Goal: Information Seeking & Learning: Check status

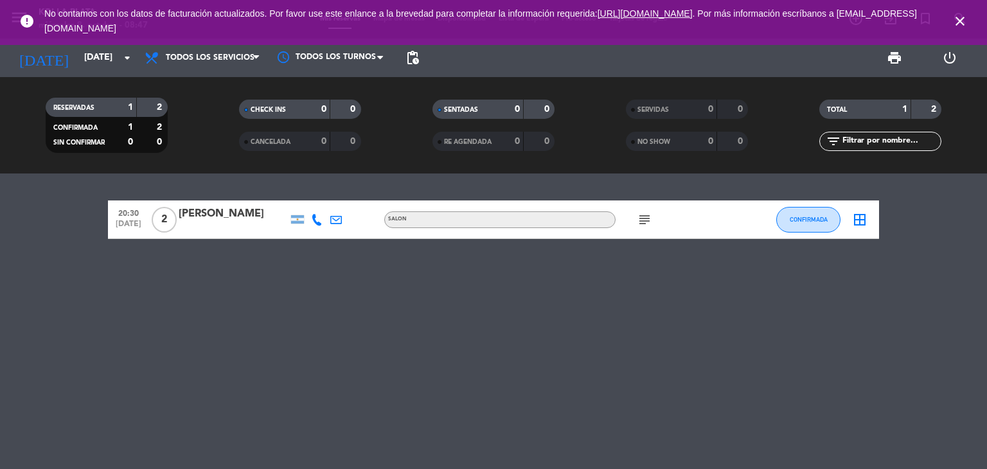
click at [964, 21] on icon "close" at bounding box center [959, 20] width 15 height 15
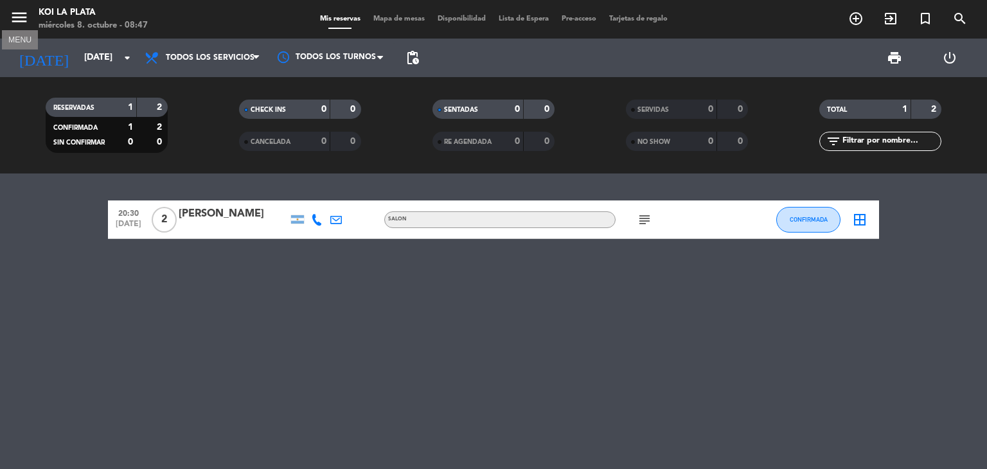
click at [22, 21] on icon "menu" at bounding box center [19, 17] width 19 height 19
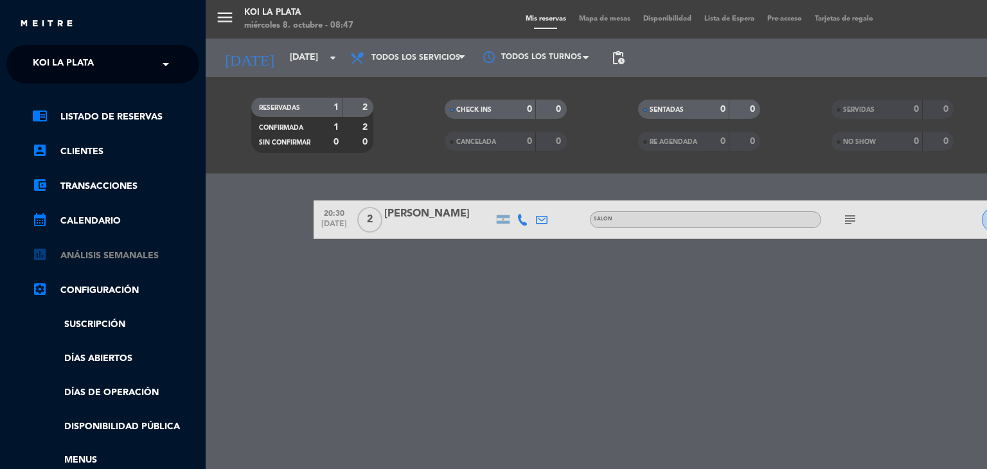
click at [112, 256] on link "assessment ANÁLISIS SEMANALES" at bounding box center [115, 255] width 167 height 15
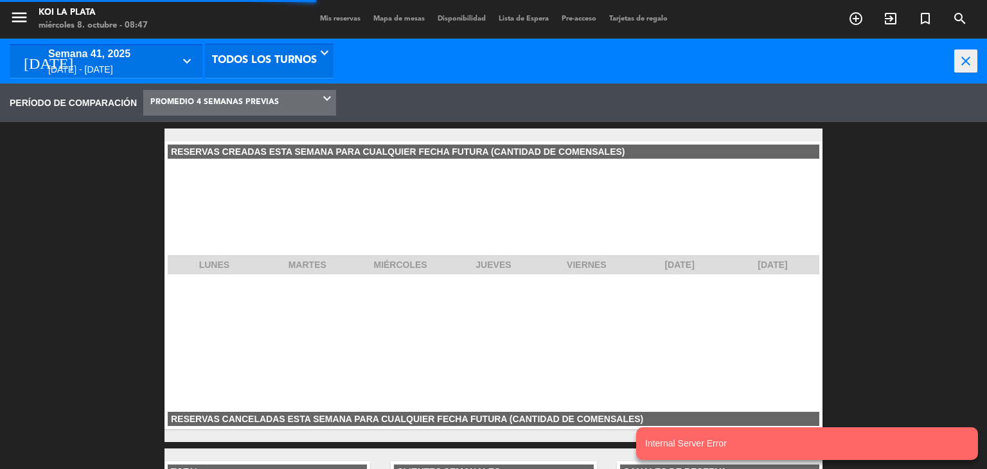
scroll to position [193, 206]
click at [153, 59] on div "semana 41, 2025" at bounding box center [110, 54] width 125 height 17
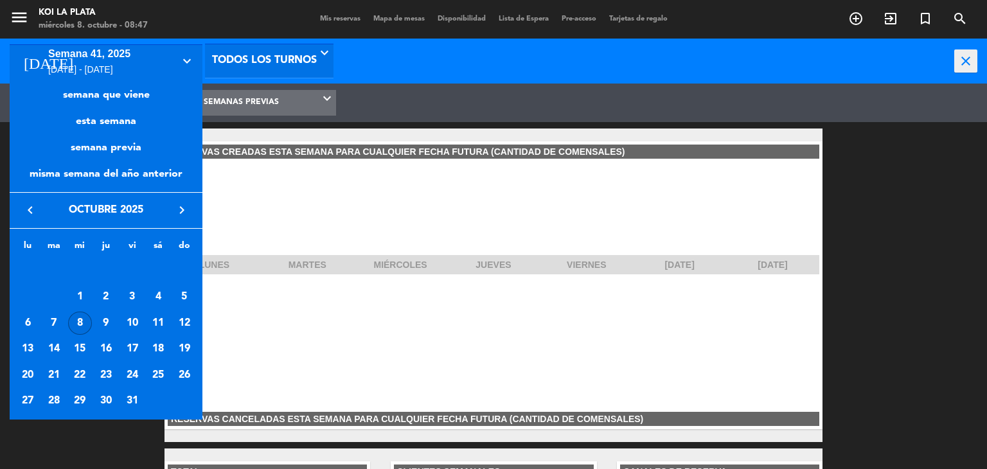
click at [29, 208] on icon "keyboard_arrow_left" at bounding box center [29, 209] width 15 height 15
click at [28, 296] on div "1" at bounding box center [28, 297] width 24 height 24
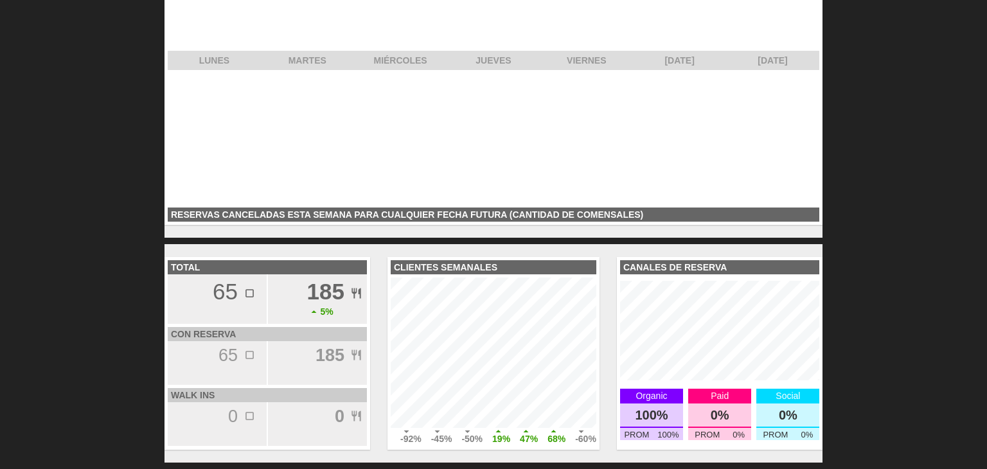
scroll to position [0, 0]
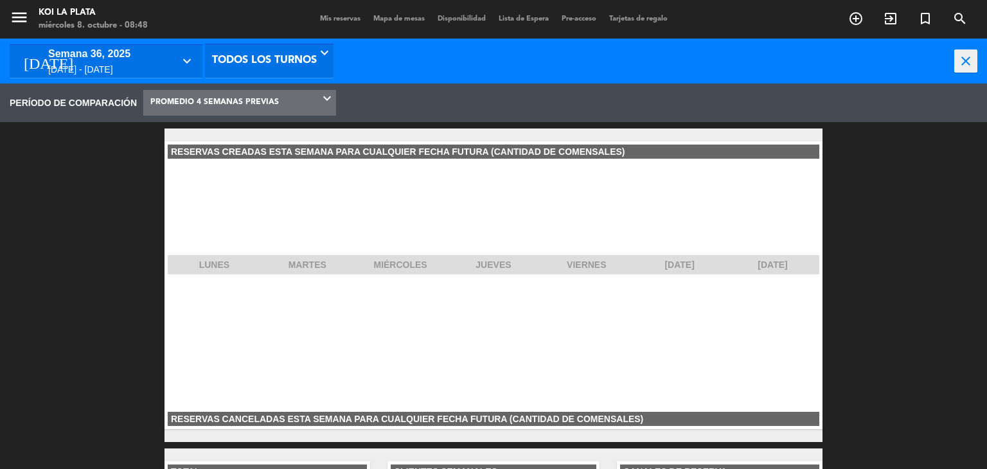
click at [227, 103] on span "PROMEDIO 4 SEMANAS PREVIAS" at bounding box center [214, 103] width 128 height 24
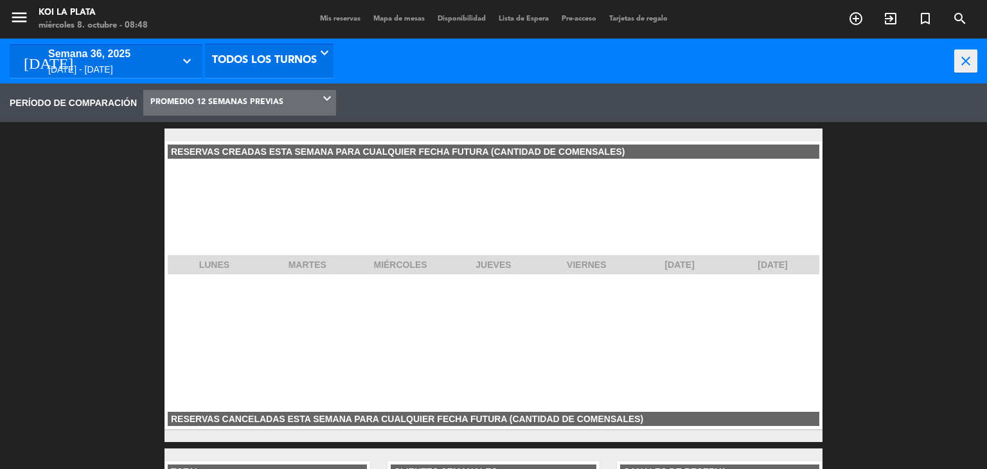
click at [186, 62] on icon "keyboard_arrow_down" at bounding box center [188, 60] width 19 height 15
click at [186, 62] on div at bounding box center [493, 234] width 987 height 469
click at [249, 101] on span "PROMEDIO 12 SEMANAS PREVIAS" at bounding box center [216, 103] width 133 height 24
click at [75, 109] on span "PERÍODO DE COMPARACIÓN" at bounding box center [73, 103] width 127 height 15
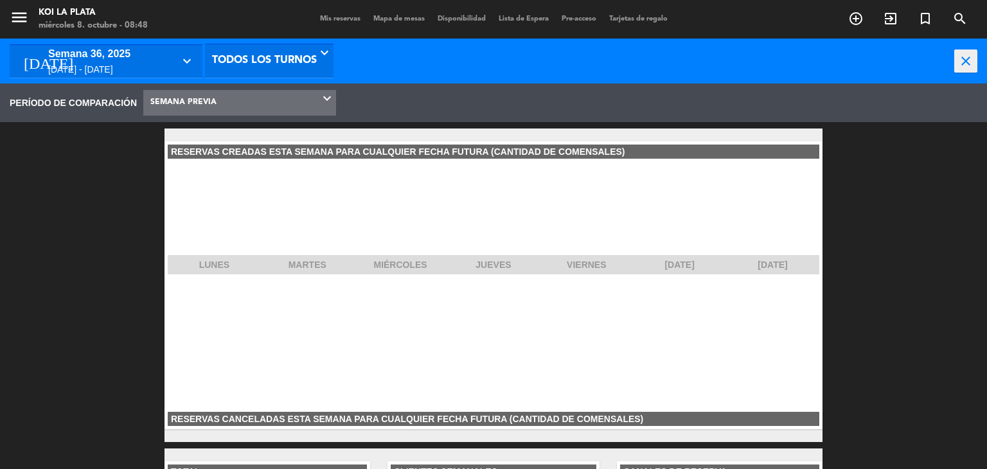
click at [217, 96] on span "SEMANA PREVIA" at bounding box center [239, 102] width 193 height 25
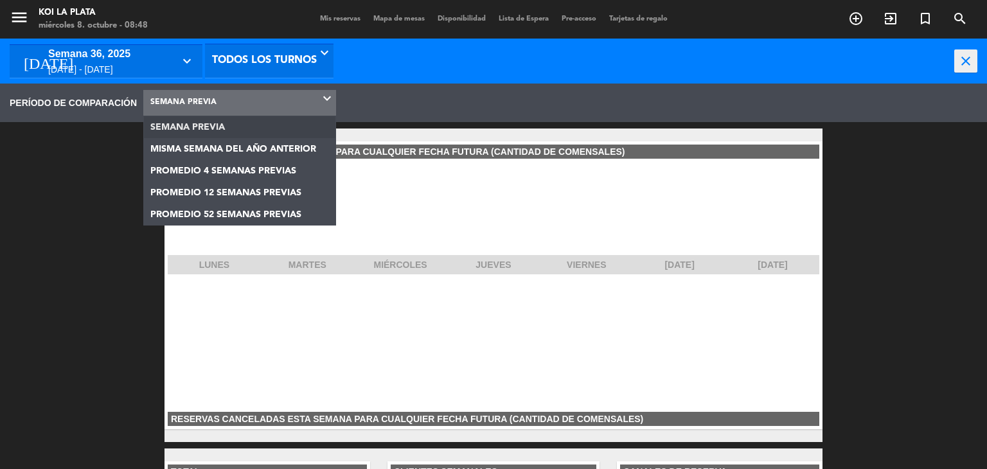
click at [217, 101] on span "SEMANA PREVIA" at bounding box center [239, 102] width 193 height 25
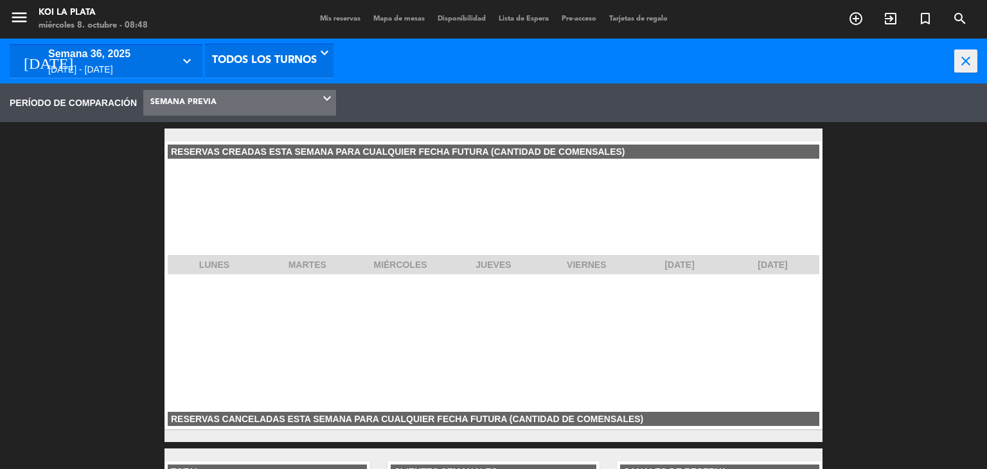
click at [190, 60] on icon "keyboard_arrow_down" at bounding box center [188, 60] width 19 height 15
click at [33, 67] on div at bounding box center [493, 234] width 987 height 469
click at [29, 60] on icon "[DATE]" at bounding box center [48, 60] width 68 height 23
click at [21, 19] on div at bounding box center [493, 234] width 987 height 469
click at [286, 95] on span "SEMANA PREVIA" at bounding box center [239, 102] width 193 height 25
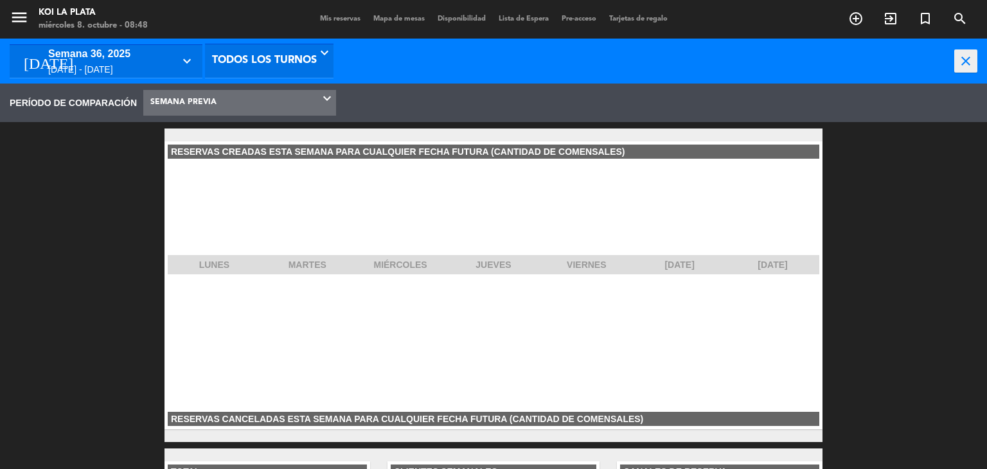
click at [18, 22] on icon "menu" at bounding box center [19, 17] width 19 height 19
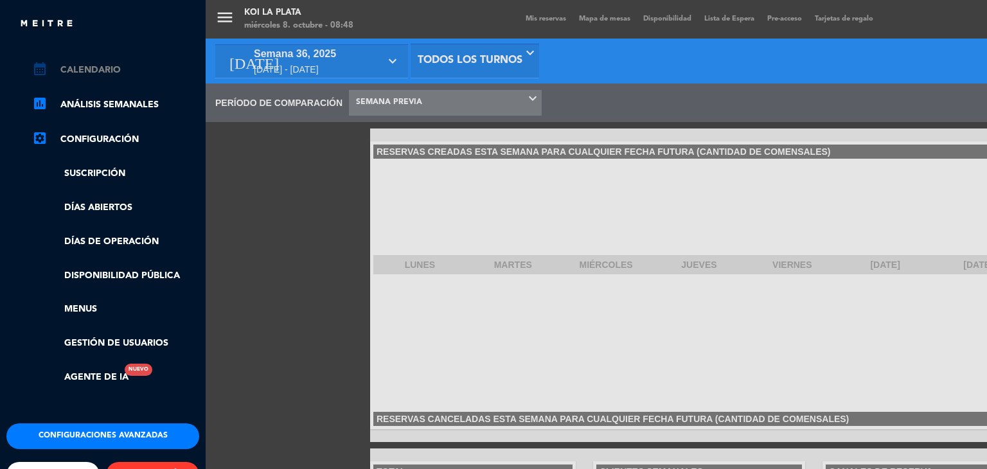
scroll to position [192, 0]
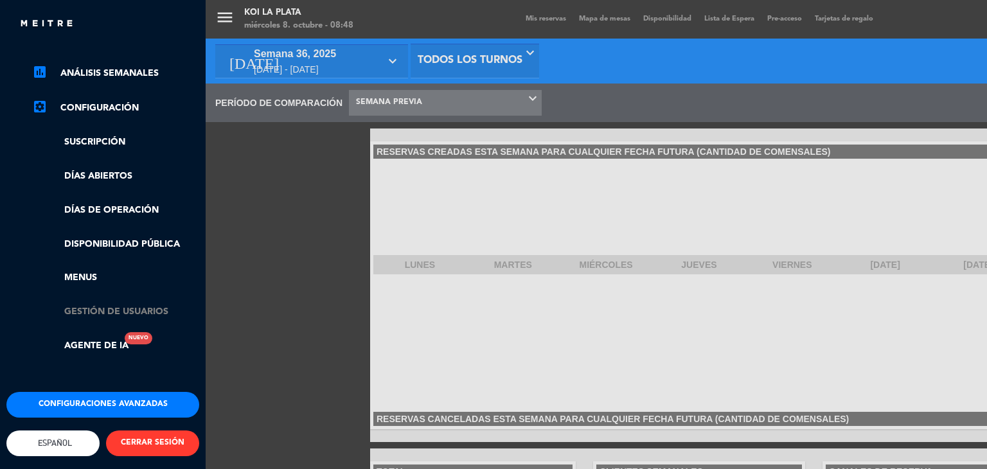
click at [116, 305] on link "Gestión de usuarios" at bounding box center [115, 312] width 167 height 15
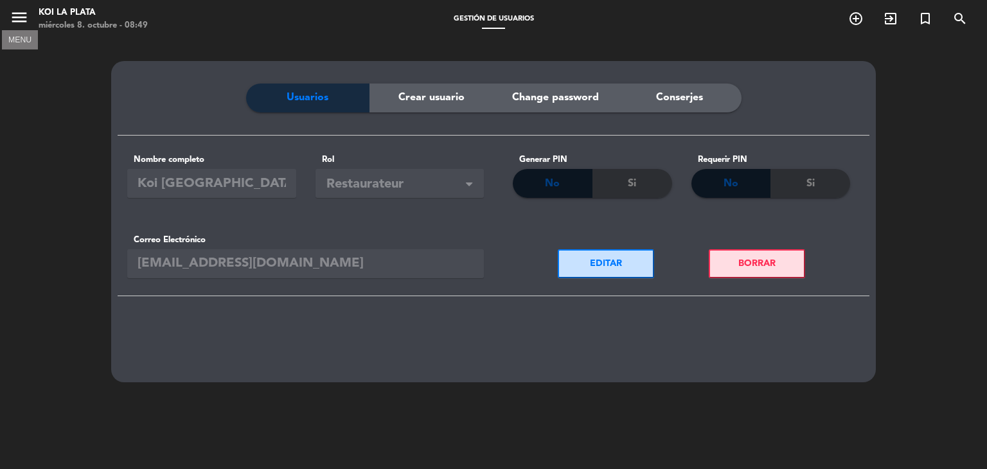
click at [17, 14] on icon "menu" at bounding box center [19, 17] width 19 height 19
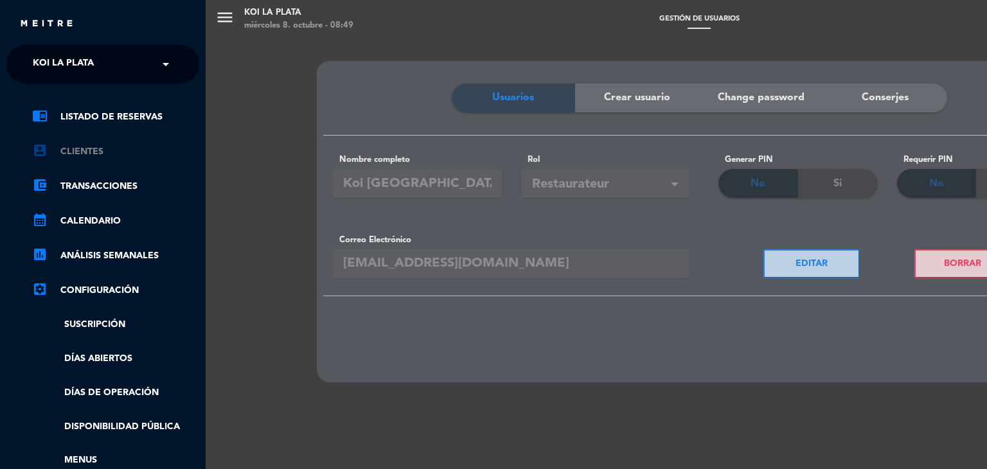
click at [87, 151] on link "account_box Clientes" at bounding box center [115, 151] width 167 height 15
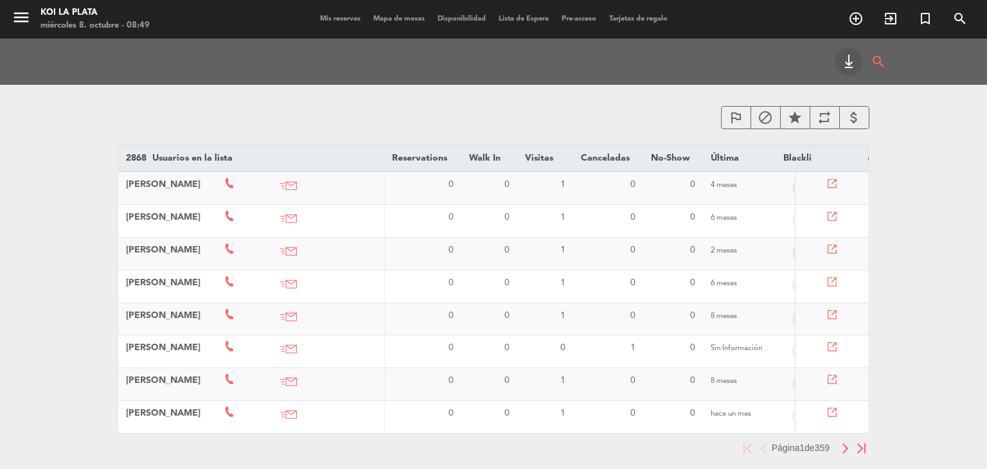
scroll to position [51, 0]
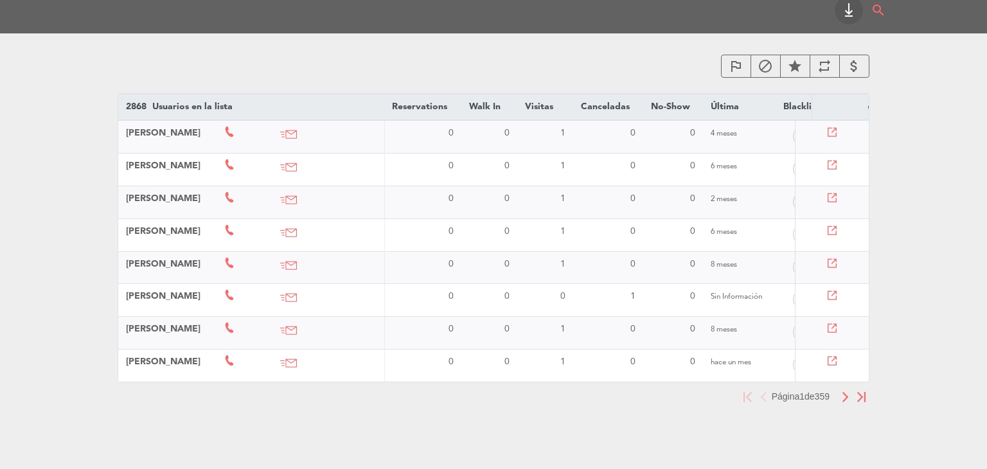
click at [744, 105] on th "Última arrow_drop_down arrow_drop_up" at bounding box center [739, 107] width 73 height 26
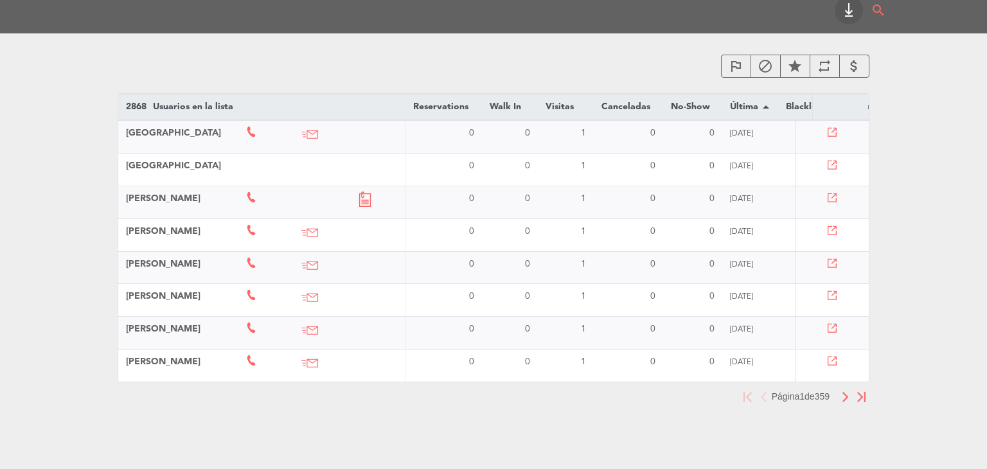
click at [863, 402] on img "button" at bounding box center [861, 397] width 8 height 10
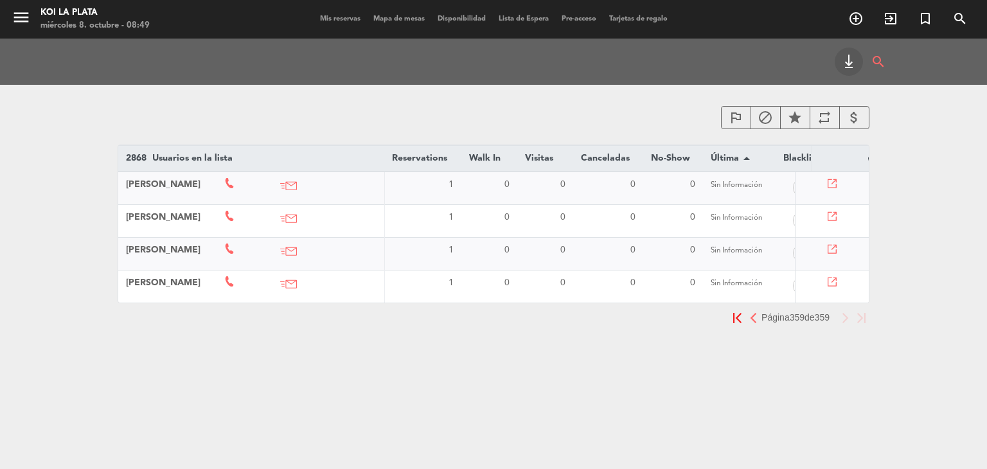
click at [733, 323] on img "button" at bounding box center [737, 318] width 8 height 10
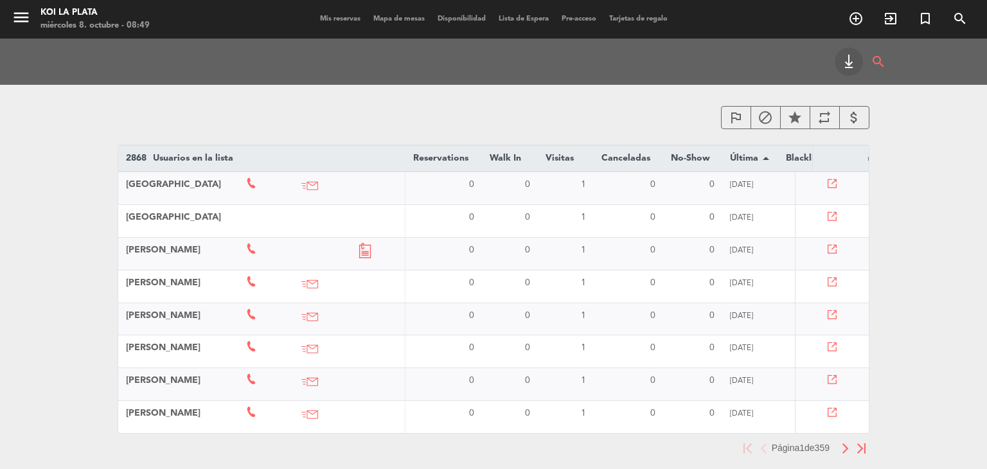
click at [732, 159] on th "Última arrow_drop_down arrow_drop_up" at bounding box center [750, 159] width 56 height 26
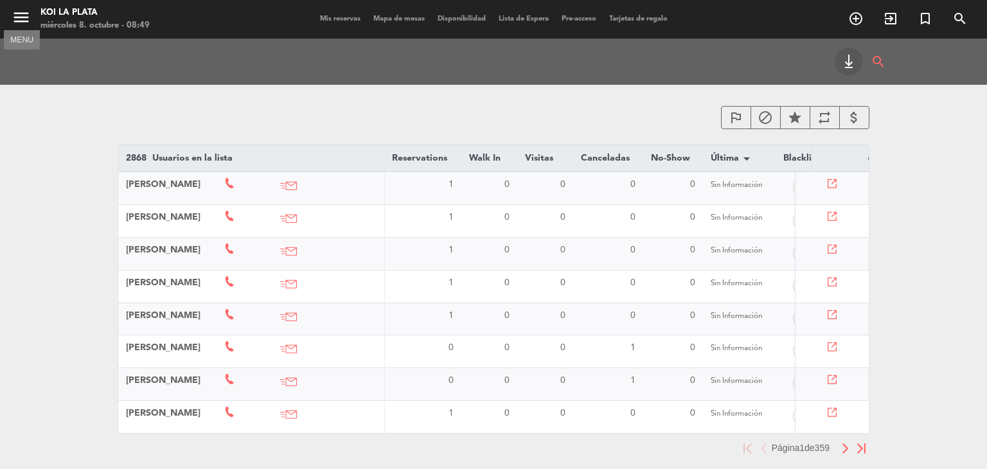
click at [13, 16] on icon "menu" at bounding box center [21, 17] width 19 height 19
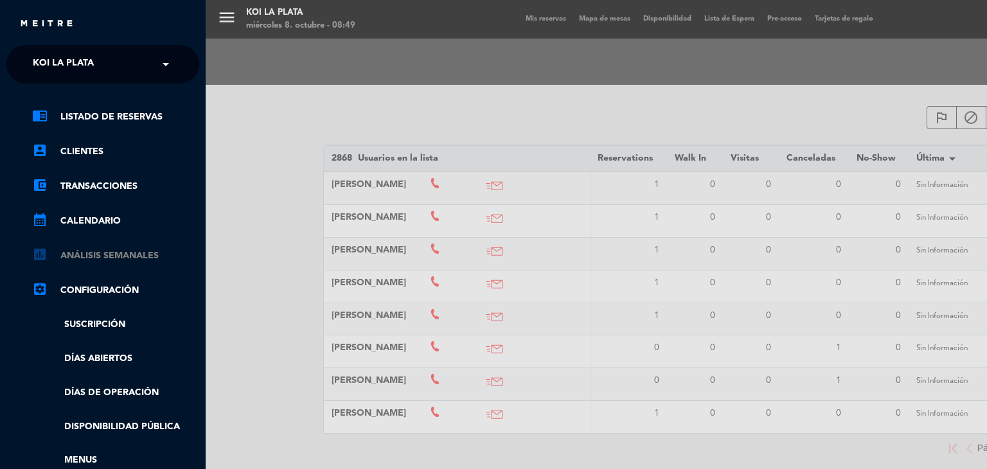
click at [94, 258] on link "assessment ANÁLISIS SEMANALES" at bounding box center [115, 255] width 167 height 15
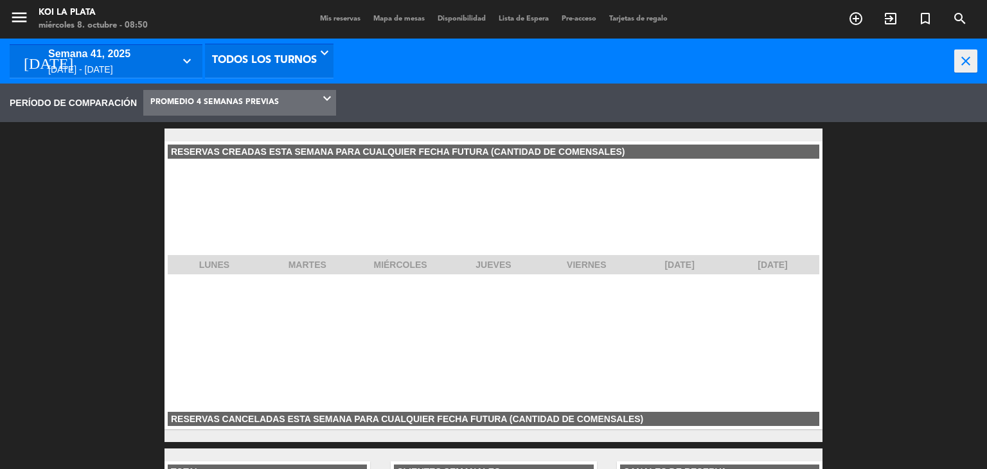
click at [184, 60] on icon "keyboard_arrow_down" at bounding box center [188, 60] width 19 height 15
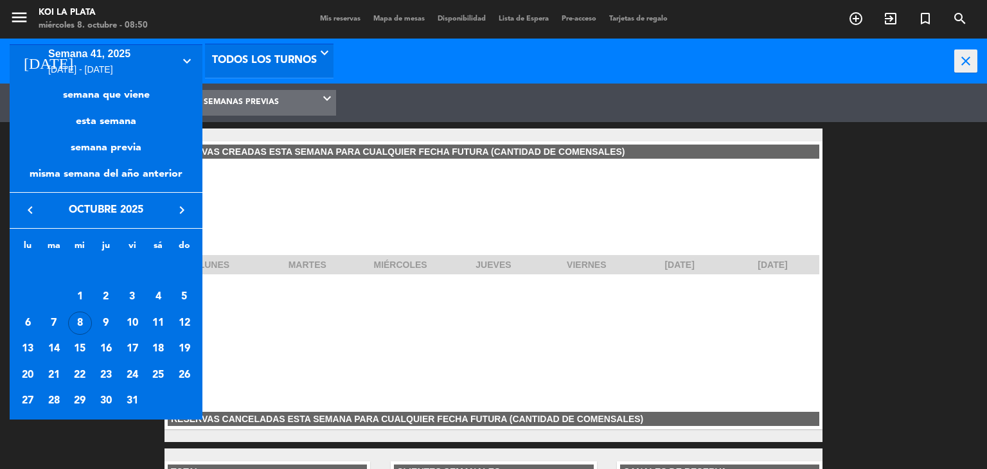
click at [30, 214] on icon "keyboard_arrow_left" at bounding box center [29, 209] width 15 height 15
click at [27, 297] on div "1" at bounding box center [28, 297] width 24 height 24
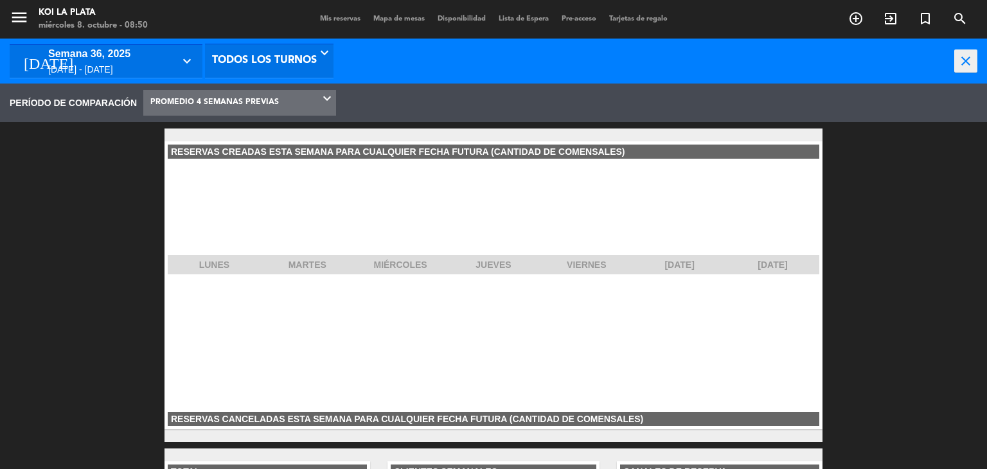
click at [189, 65] on icon "keyboard_arrow_down" at bounding box center [188, 60] width 19 height 15
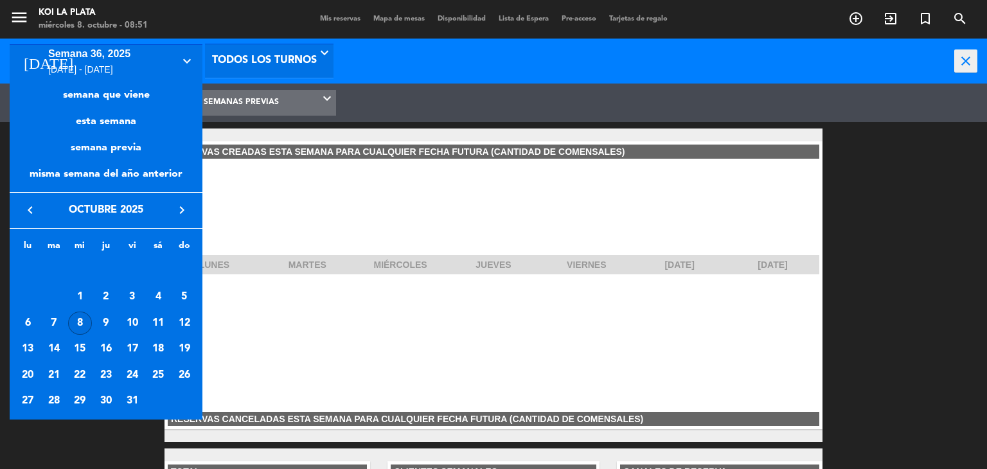
click at [28, 211] on icon "keyboard_arrow_left" at bounding box center [29, 209] width 15 height 15
click at [23, 318] on div "8" at bounding box center [28, 324] width 24 height 24
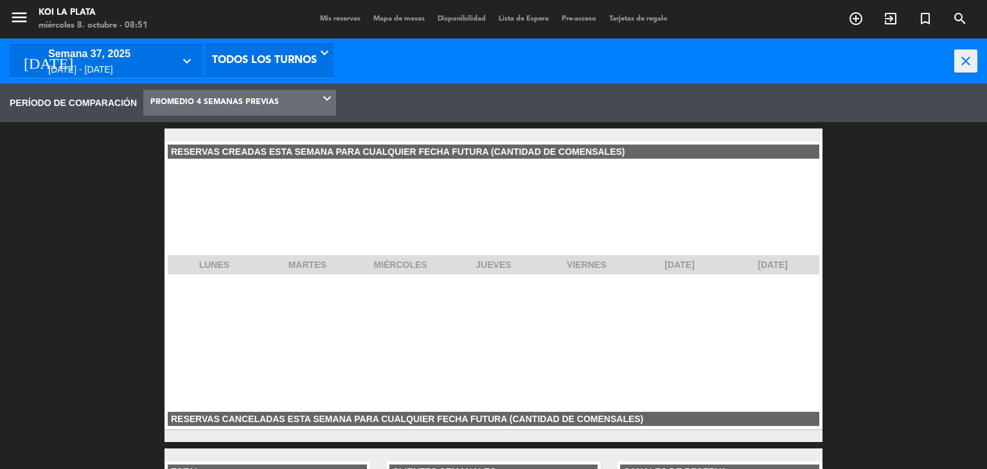
click at [95, 69] on div "[DATE] - [DATE]" at bounding box center [110, 69] width 125 height 15
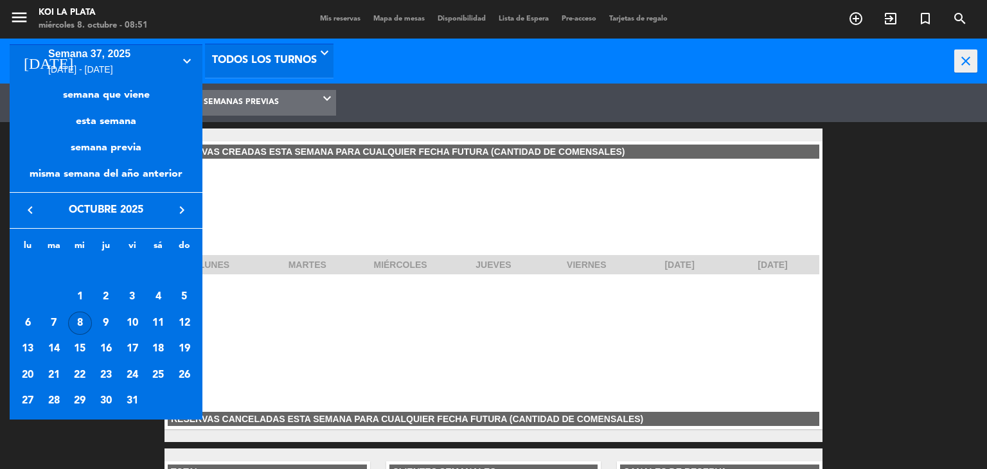
click at [31, 211] on icon "keyboard_arrow_left" at bounding box center [29, 209] width 15 height 15
click at [28, 350] on div "15" at bounding box center [28, 349] width 24 height 24
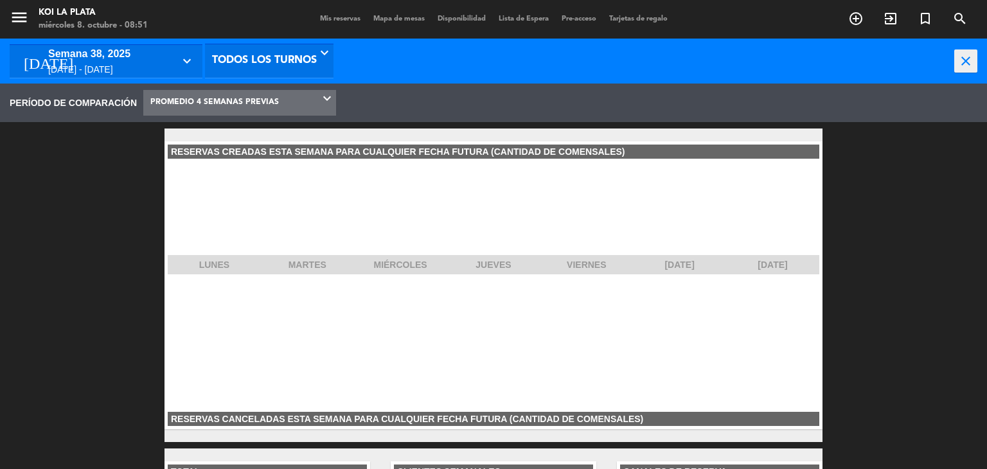
click at [54, 61] on div "semana 38, 2025" at bounding box center [110, 54] width 125 height 17
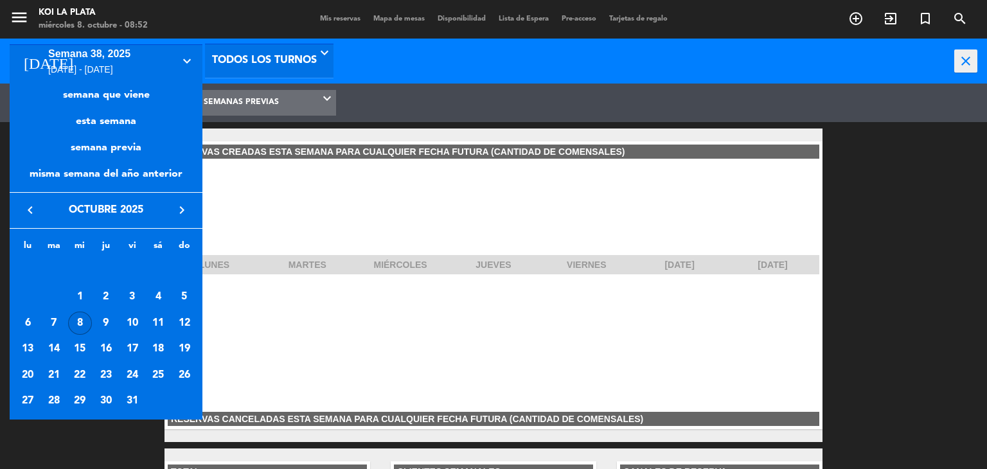
click at [30, 215] on icon "keyboard_arrow_left" at bounding box center [29, 209] width 15 height 15
click at [29, 375] on div "22" at bounding box center [28, 376] width 24 height 24
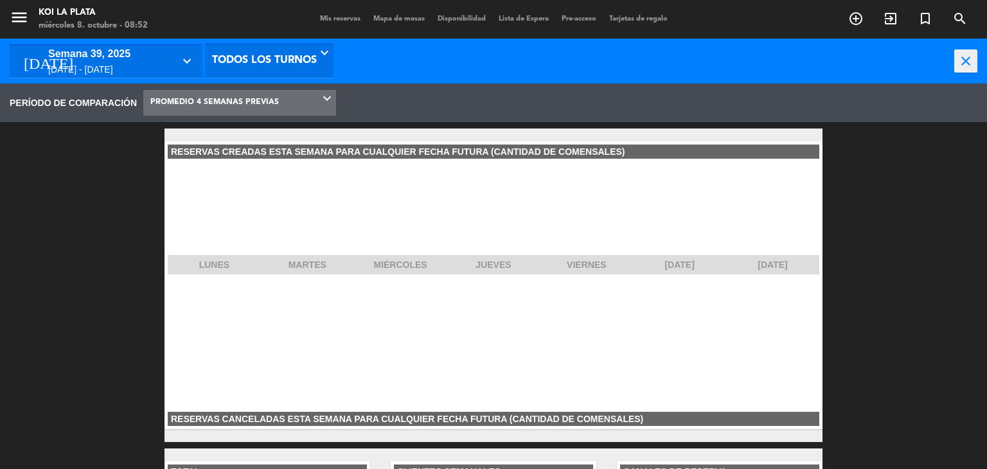
click at [105, 64] on div "[DATE] - [DATE]" at bounding box center [110, 69] width 125 height 15
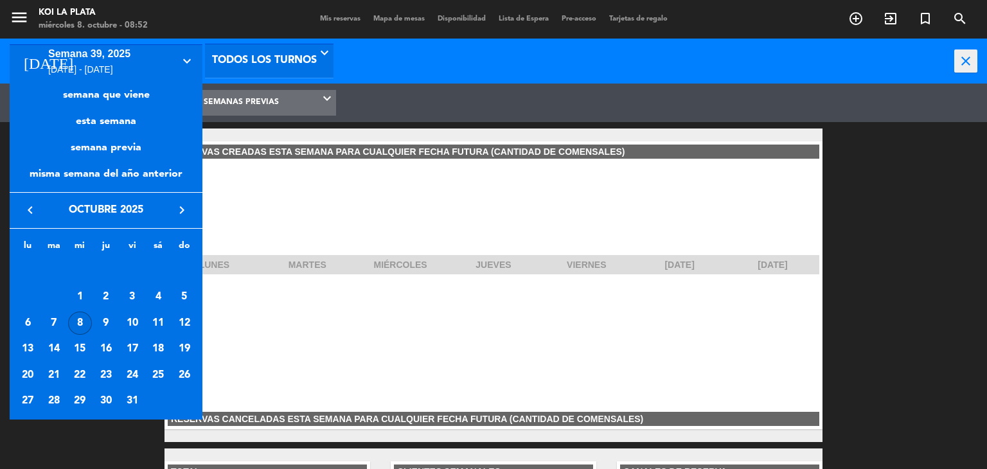
click at [26, 211] on icon "keyboard_arrow_left" at bounding box center [29, 209] width 15 height 15
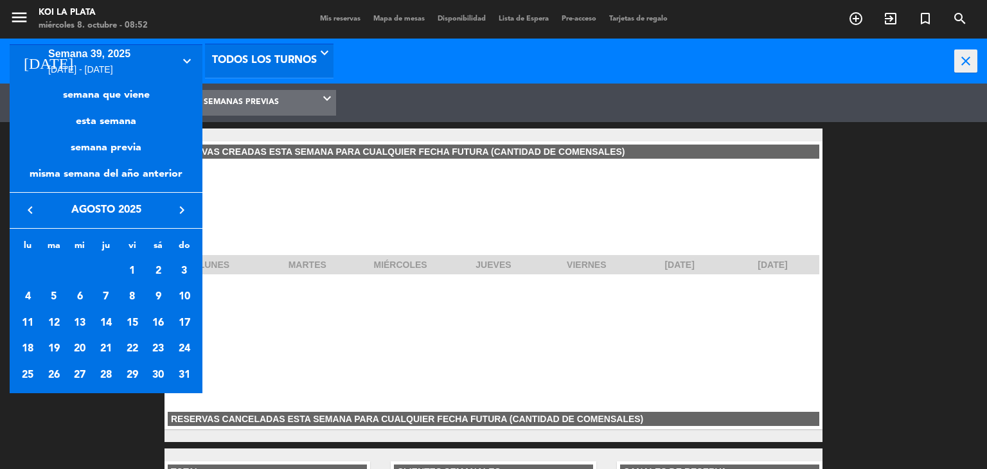
click at [33, 209] on icon "keyboard_arrow_left" at bounding box center [29, 209] width 15 height 15
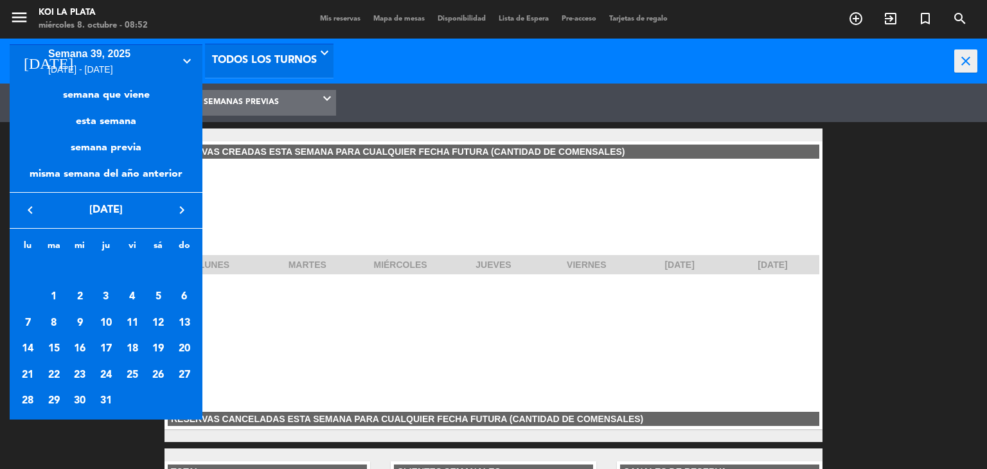
click at [181, 209] on icon "keyboard_arrow_right" at bounding box center [181, 209] width 15 height 15
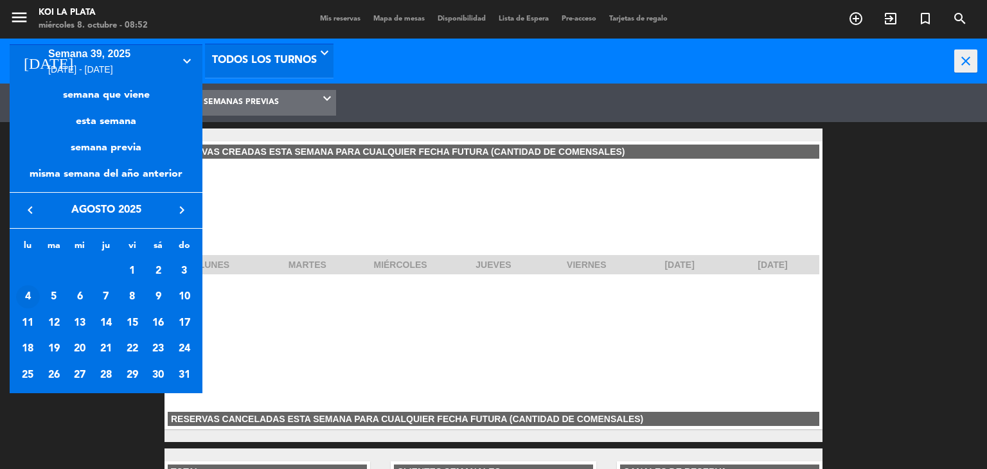
click at [26, 299] on div "4" at bounding box center [28, 297] width 24 height 24
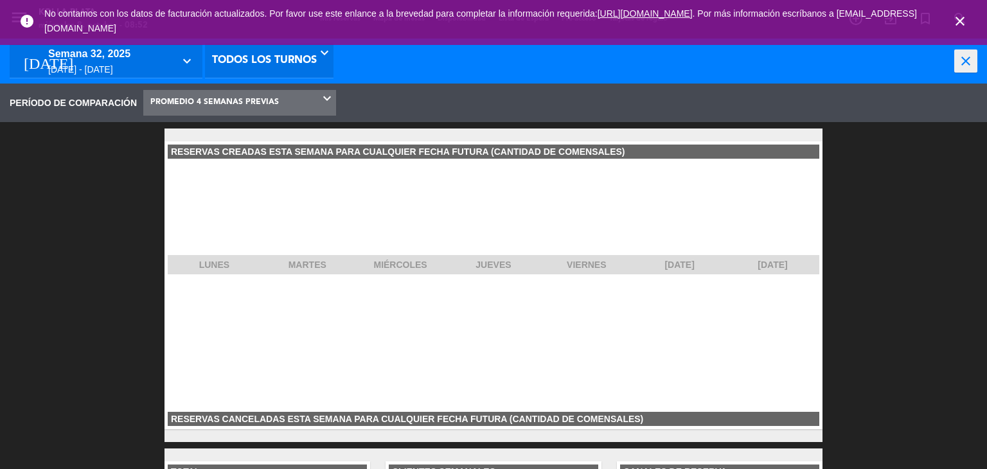
click at [133, 74] on div "[DATE] - [DATE]" at bounding box center [110, 69] width 125 height 15
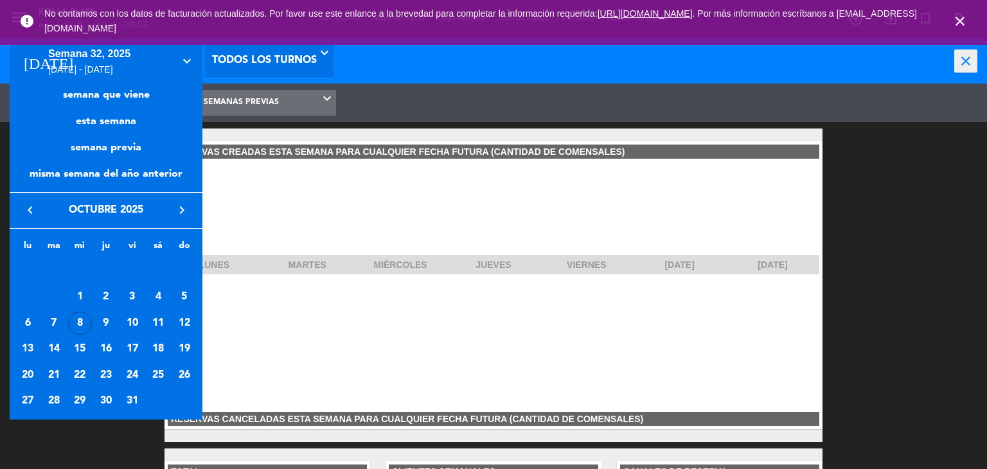
click at [33, 211] on icon "keyboard_arrow_left" at bounding box center [29, 209] width 15 height 15
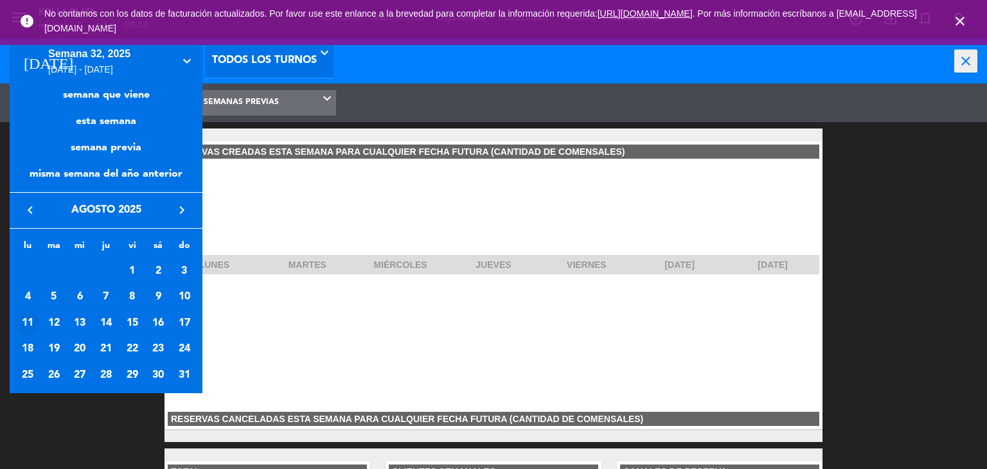
click at [27, 325] on div "11" at bounding box center [28, 324] width 24 height 24
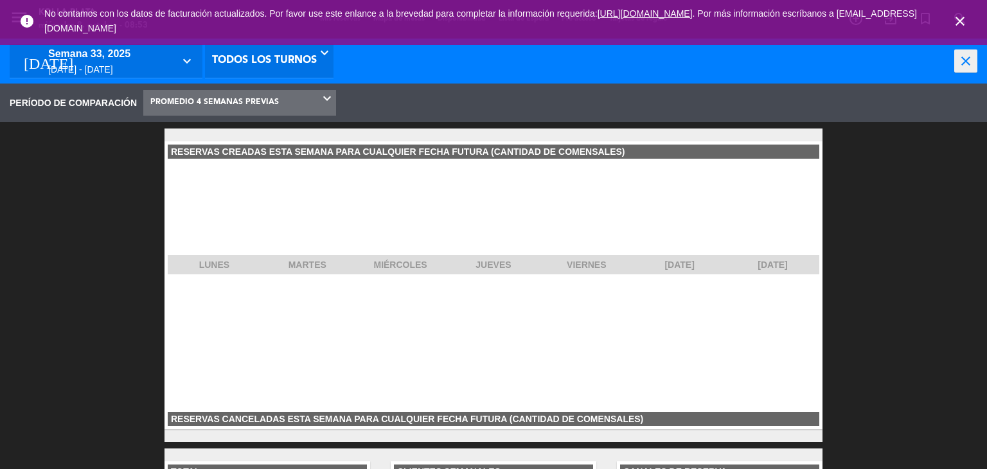
click at [93, 65] on div "[DATE] - [DATE]" at bounding box center [110, 69] width 125 height 15
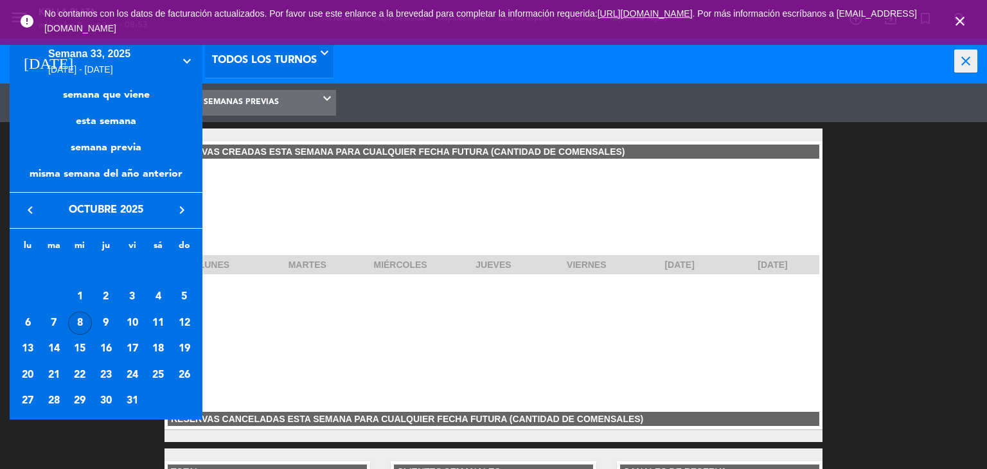
click at [25, 209] on icon "keyboard_arrow_left" at bounding box center [29, 209] width 15 height 15
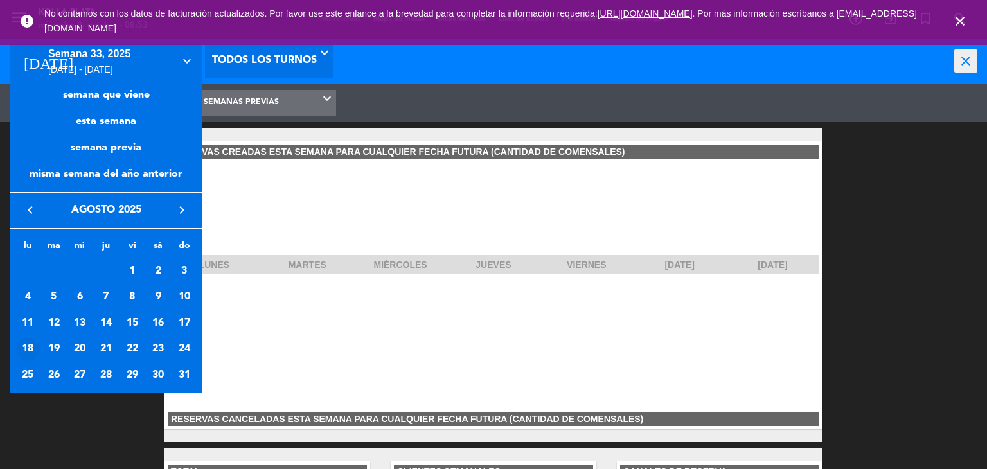
click at [25, 350] on div "18" at bounding box center [28, 349] width 24 height 24
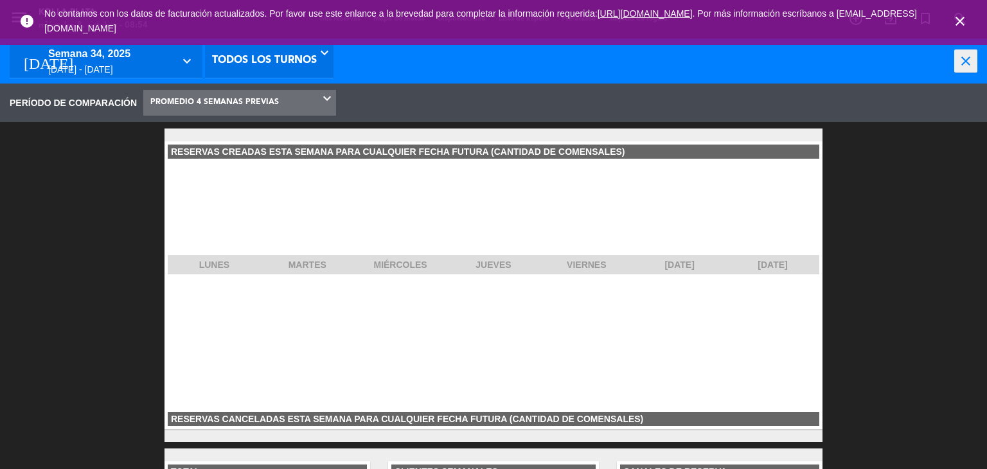
click at [66, 67] on div "[DATE] - [DATE]" at bounding box center [110, 69] width 125 height 15
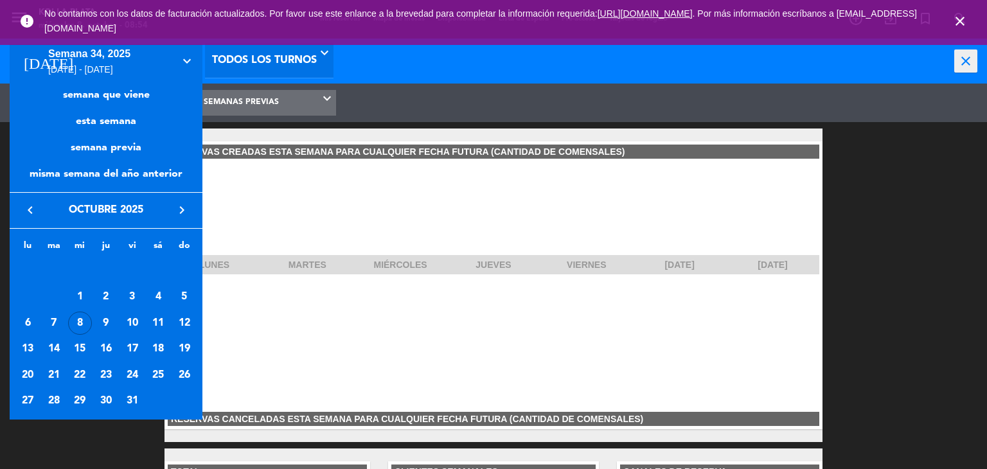
click at [30, 212] on icon "keyboard_arrow_left" at bounding box center [29, 209] width 15 height 15
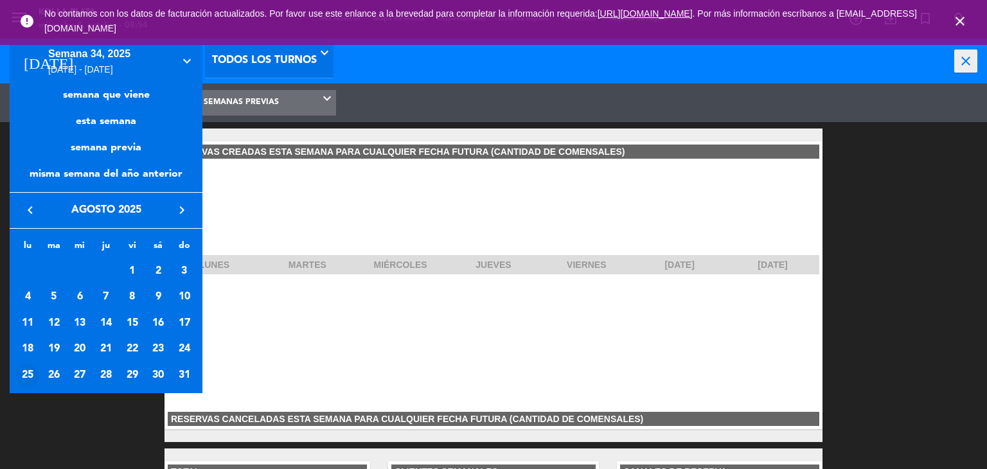
click at [23, 378] on div "25" at bounding box center [28, 376] width 24 height 24
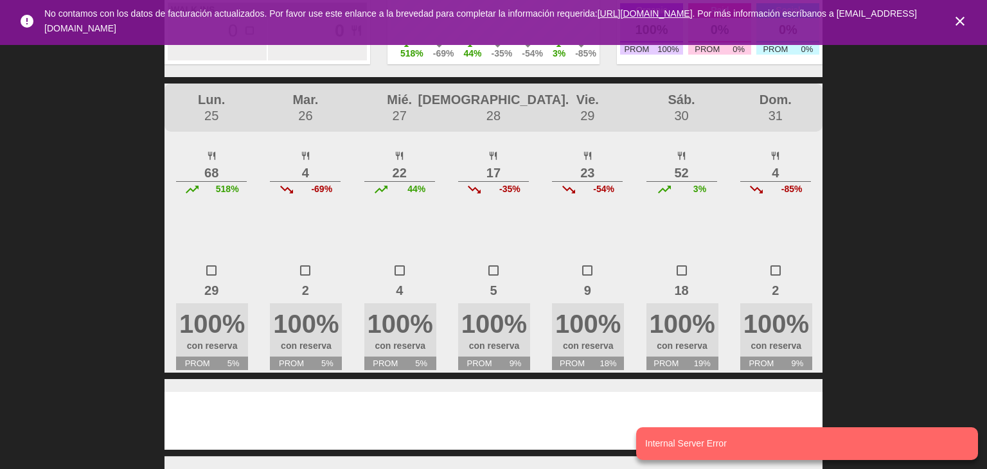
scroll to position [193, 206]
